Goal: Information Seeking & Learning: Find specific fact

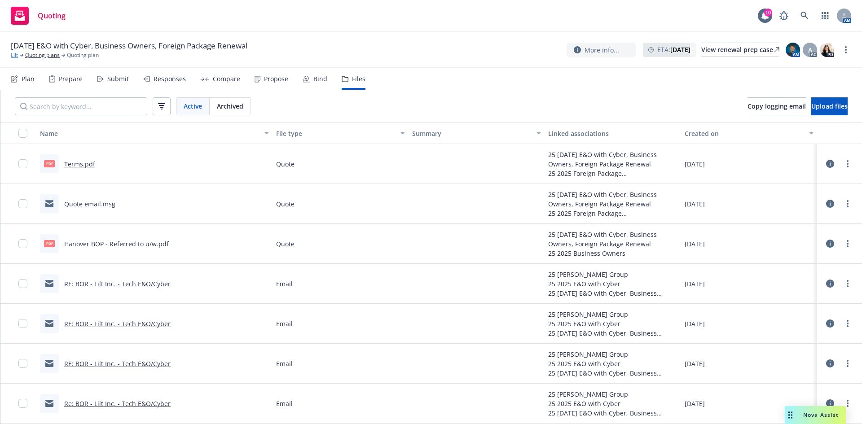
click at [15, 56] on link "Lilt" at bounding box center [14, 55] width 7 height 8
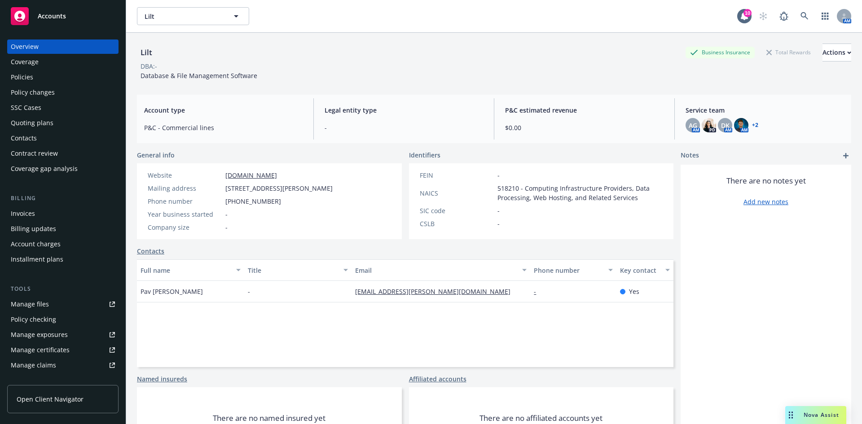
click at [51, 77] on div "Policies" at bounding box center [63, 77] width 104 height 14
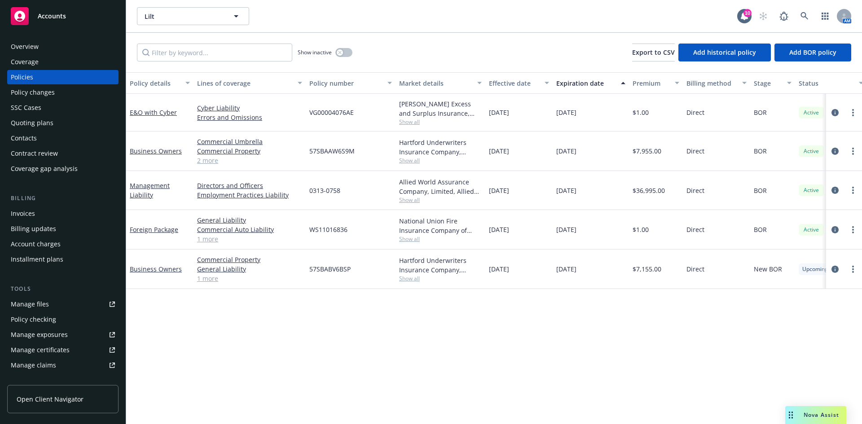
click at [411, 242] on span "Show all" at bounding box center [440, 239] width 83 height 8
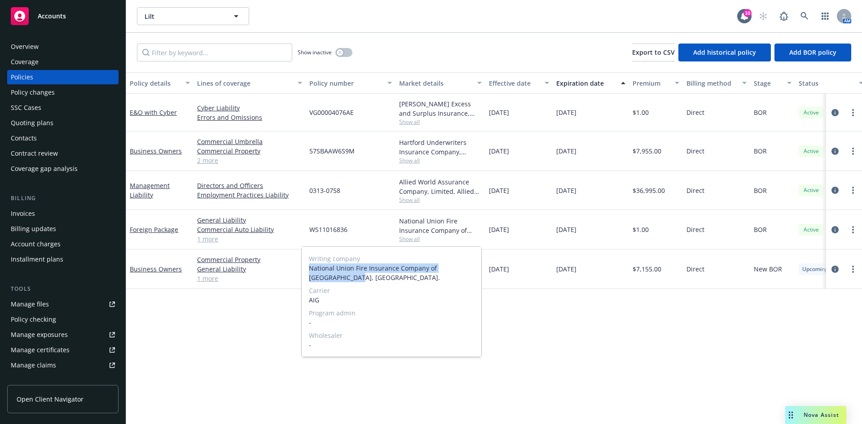
drag, startPoint x: 328, startPoint y: 275, endPoint x: 304, endPoint y: 271, distance: 24.1
click at [304, 271] on div "Writing company National Union Fire Insurance Company of [GEOGRAPHIC_DATA], [GE…" at bounding box center [392, 302] width 180 height 110
copy span "National Union Fire Insurance Company of [GEOGRAPHIC_DATA], [GEOGRAPHIC_DATA]."
